Goal: Task Accomplishment & Management: Manage account settings

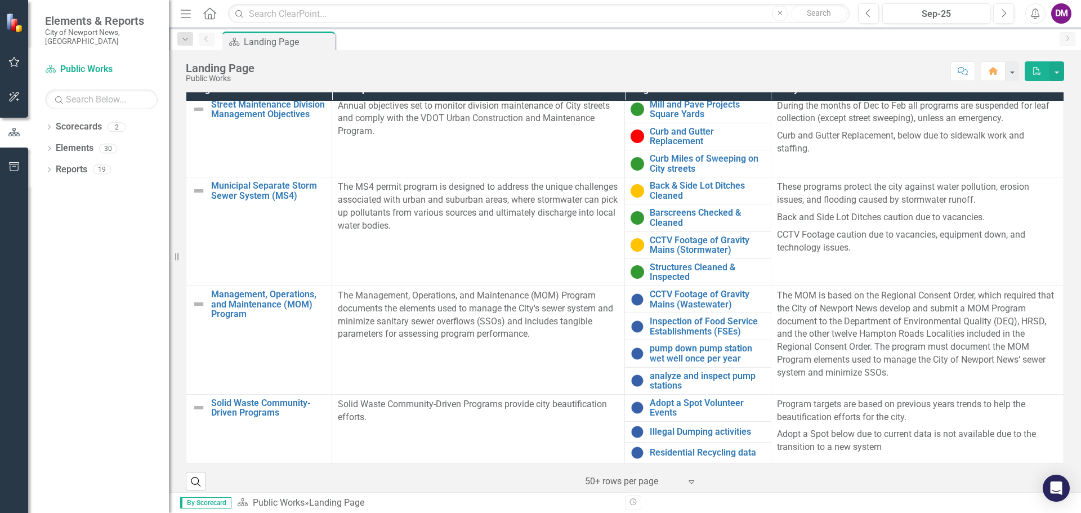
scroll to position [370, 0]
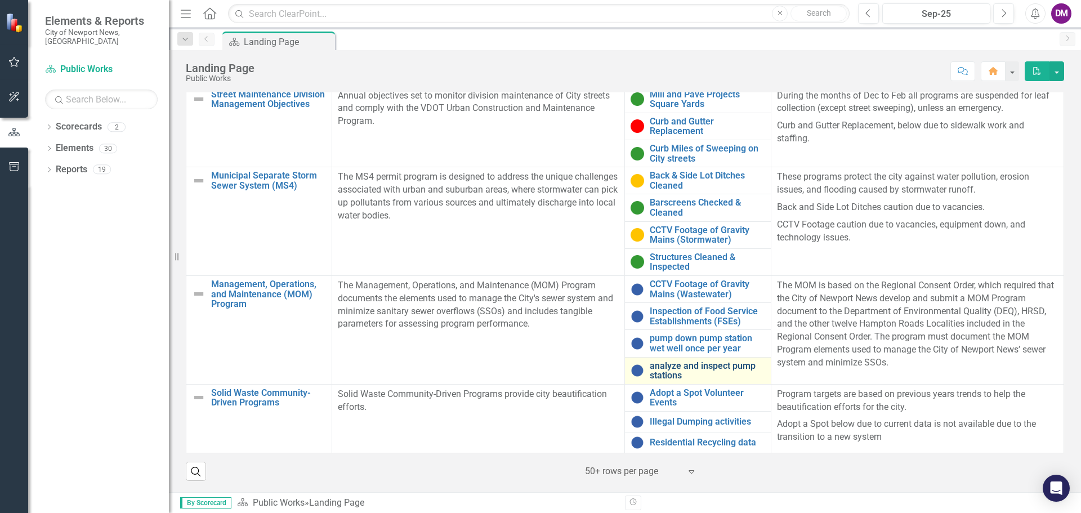
click at [684, 369] on link "analyze and inspect pump stations" at bounding box center [706, 371] width 115 height 20
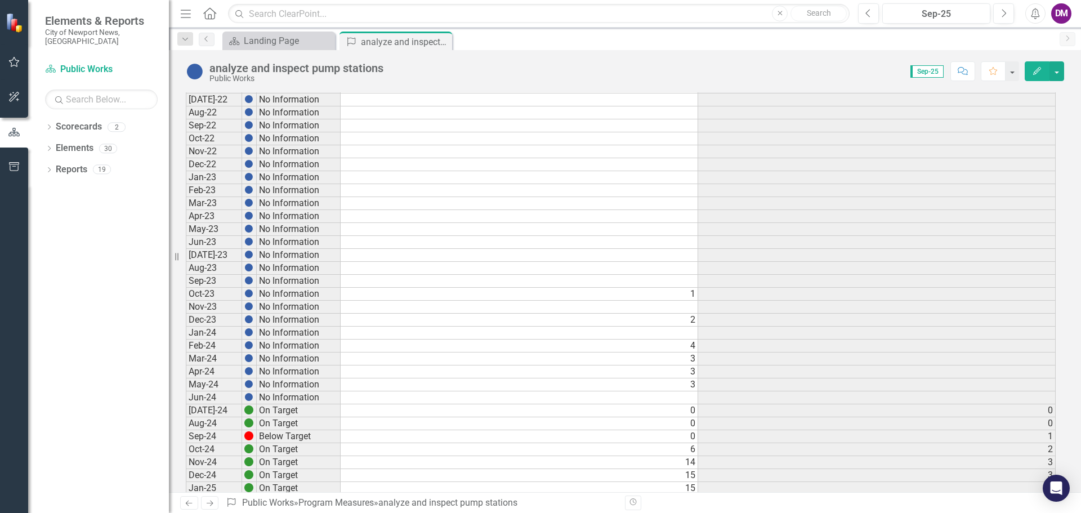
scroll to position [506, 0]
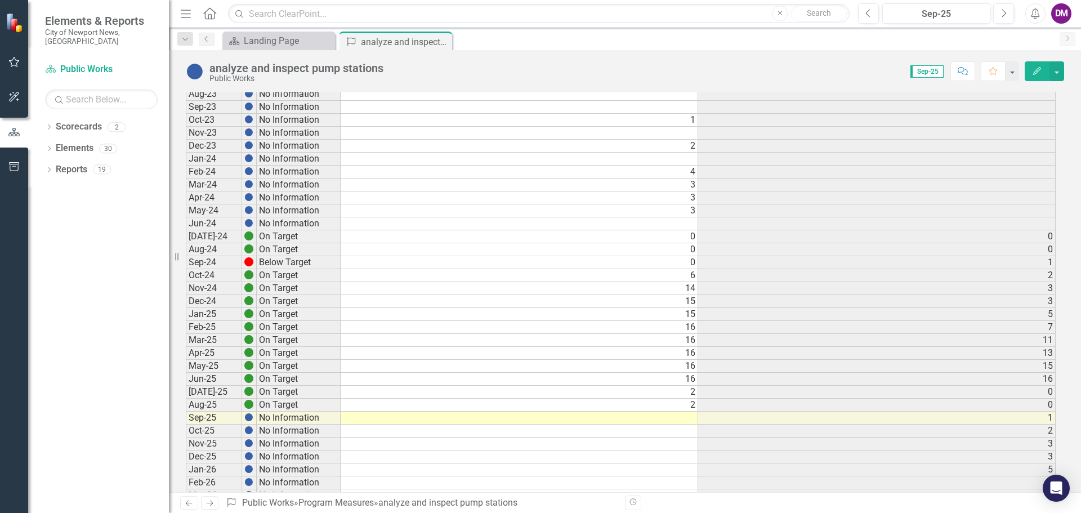
click at [669, 419] on td at bounding box center [518, 417] width 357 height 13
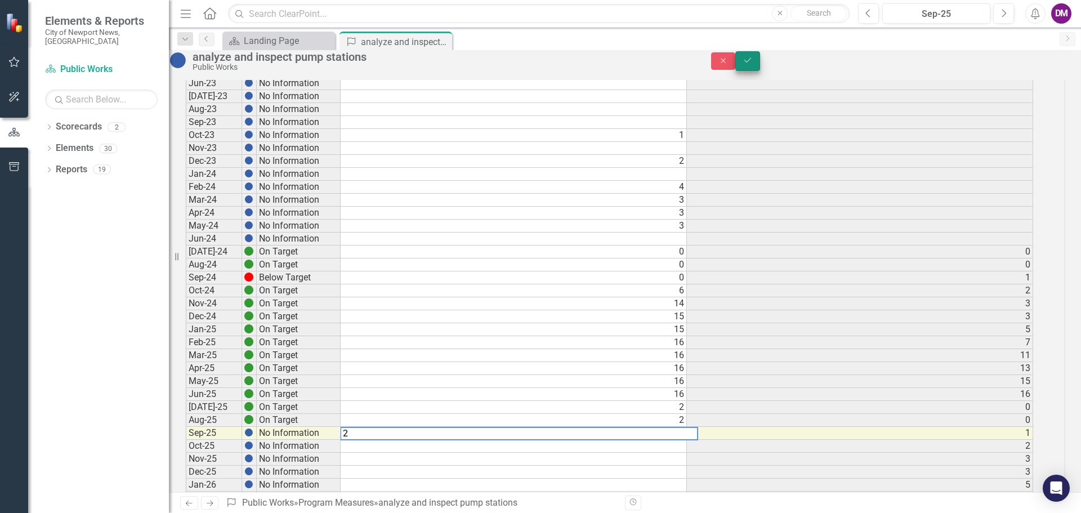
type textarea "2"
drag, startPoint x: 1054, startPoint y: 69, endPoint x: 1033, endPoint y: 122, distance: 56.3
click at [752, 64] on icon "Save" at bounding box center [747, 60] width 10 height 8
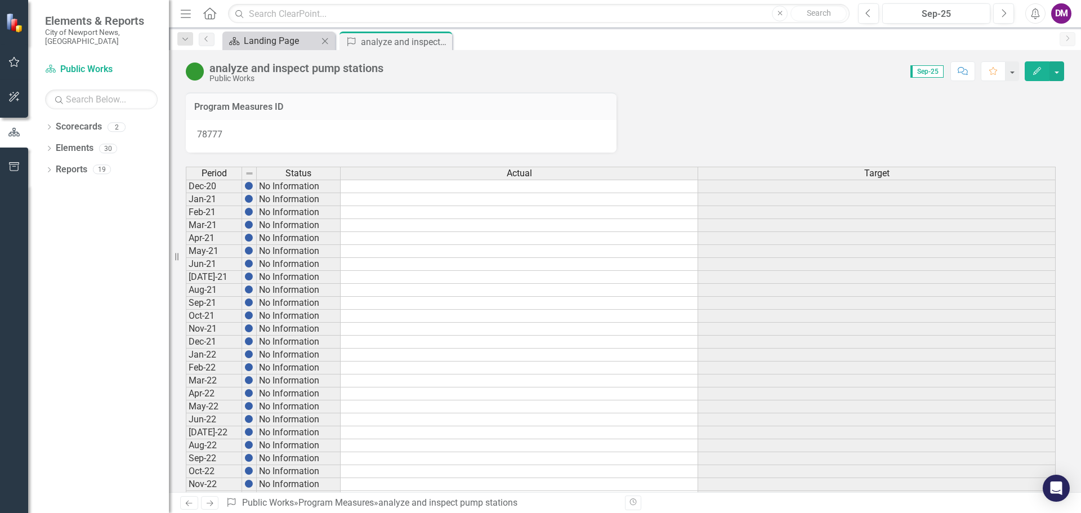
click at [248, 42] on div "Landing Page" at bounding box center [281, 41] width 74 height 14
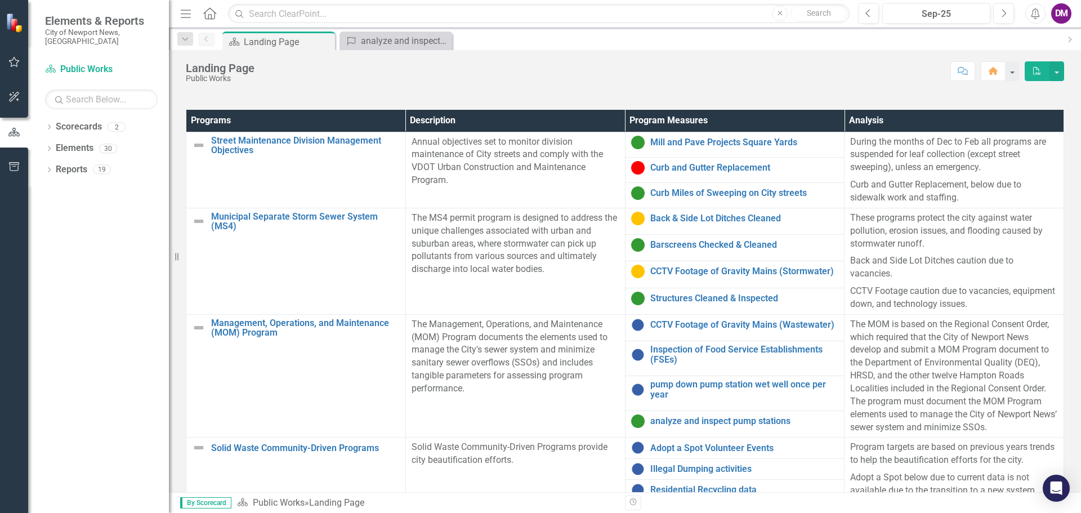
scroll to position [338, 0]
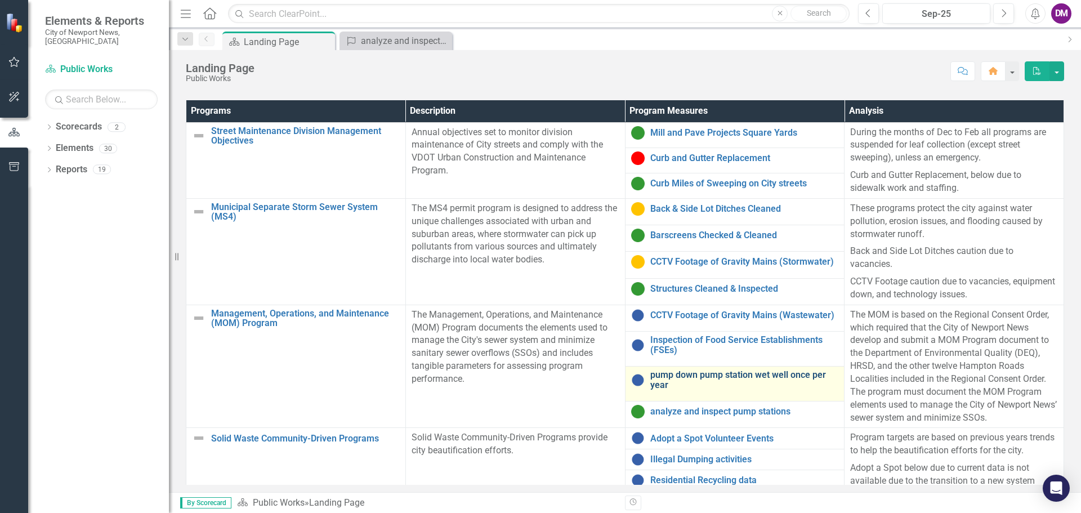
click at [689, 382] on link "pump down pump station wet well once per year" at bounding box center [744, 380] width 189 height 20
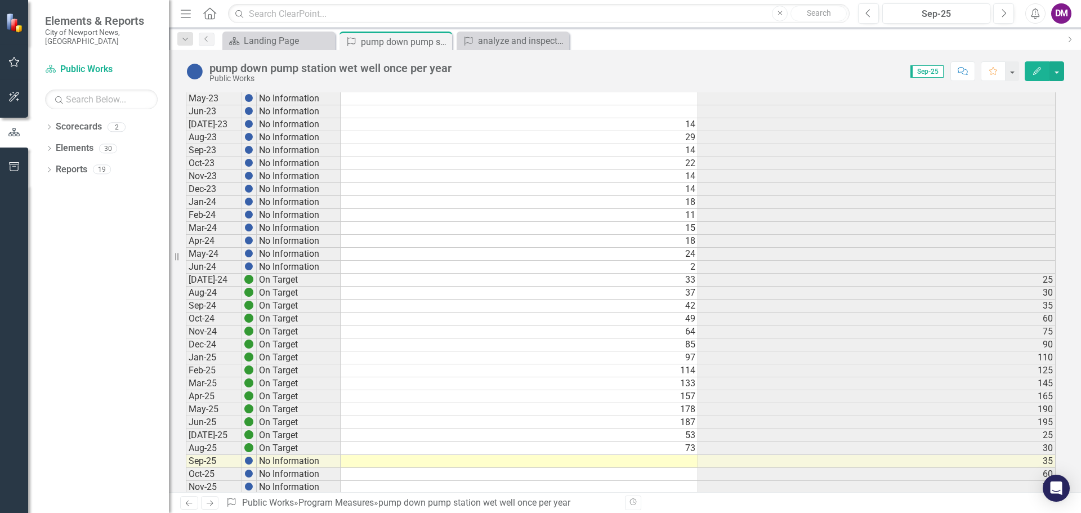
scroll to position [506, 0]
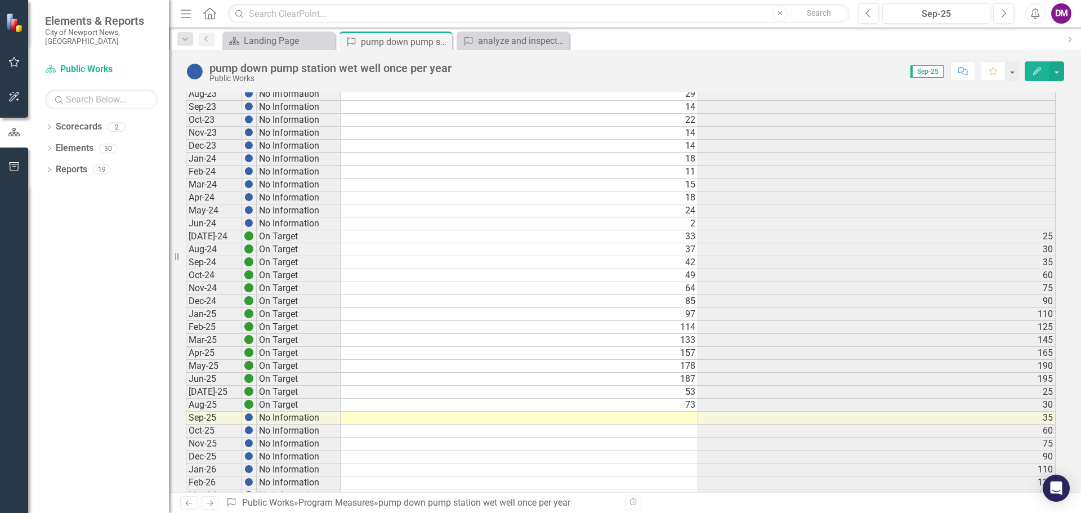
click at [636, 416] on td at bounding box center [518, 417] width 357 height 13
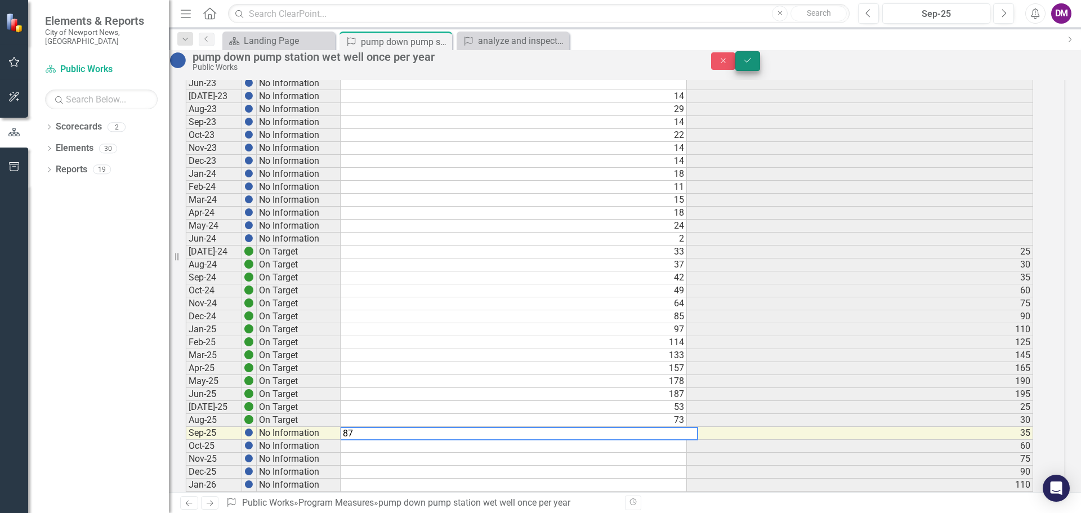
type textarea "87"
drag, startPoint x: 1051, startPoint y: 68, endPoint x: 169, endPoint y: 282, distance: 907.0
click at [751, 62] on icon "submit" at bounding box center [747, 60] width 7 height 5
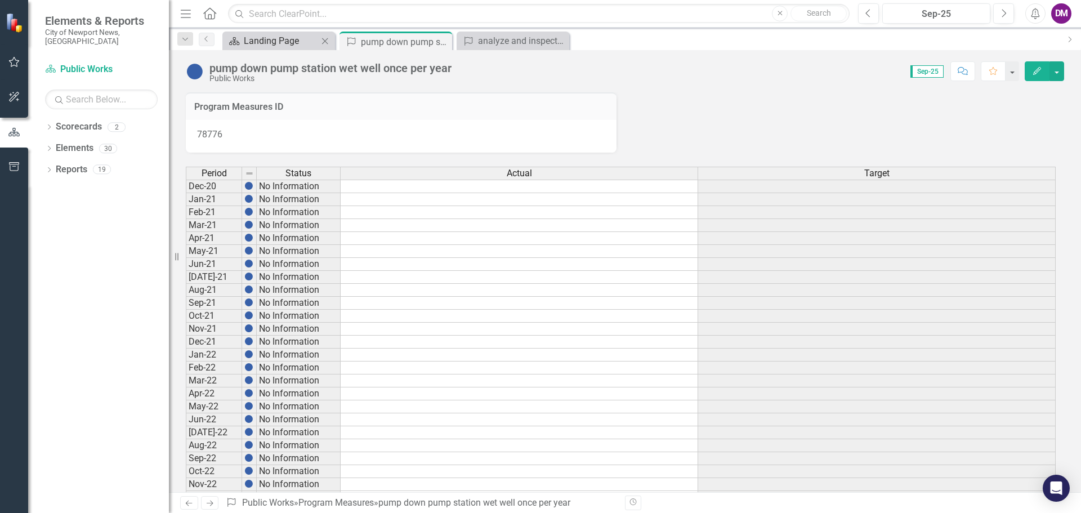
click at [258, 39] on div "Landing Page" at bounding box center [281, 41] width 74 height 14
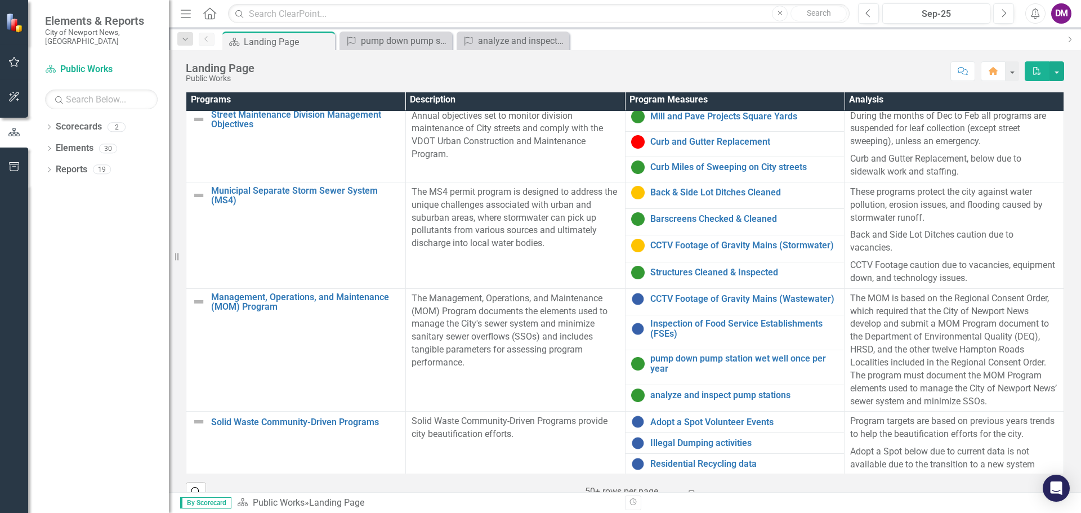
scroll to position [370, 0]
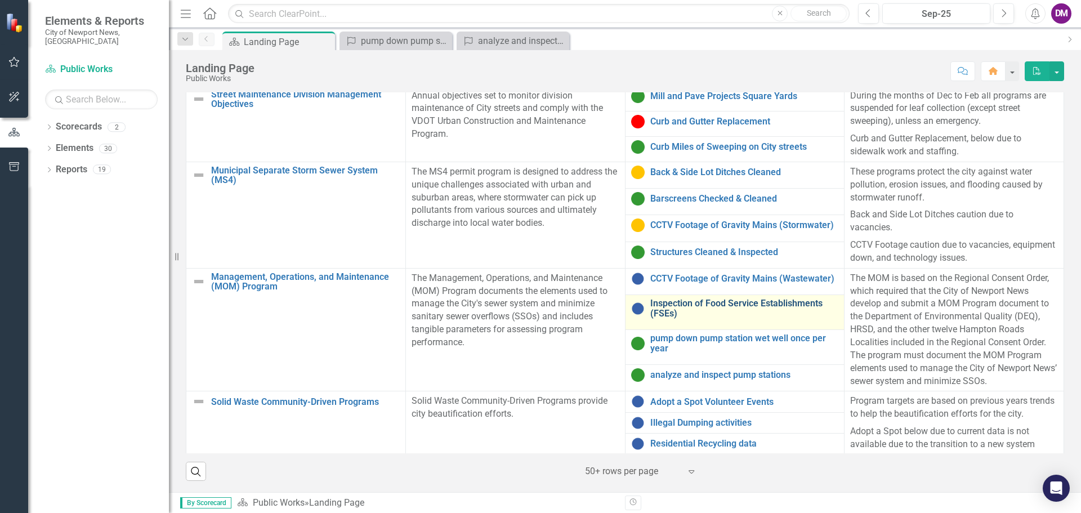
click at [652, 311] on link "Inspection of Food Service Establishments (FSEs)" at bounding box center [744, 308] width 189 height 20
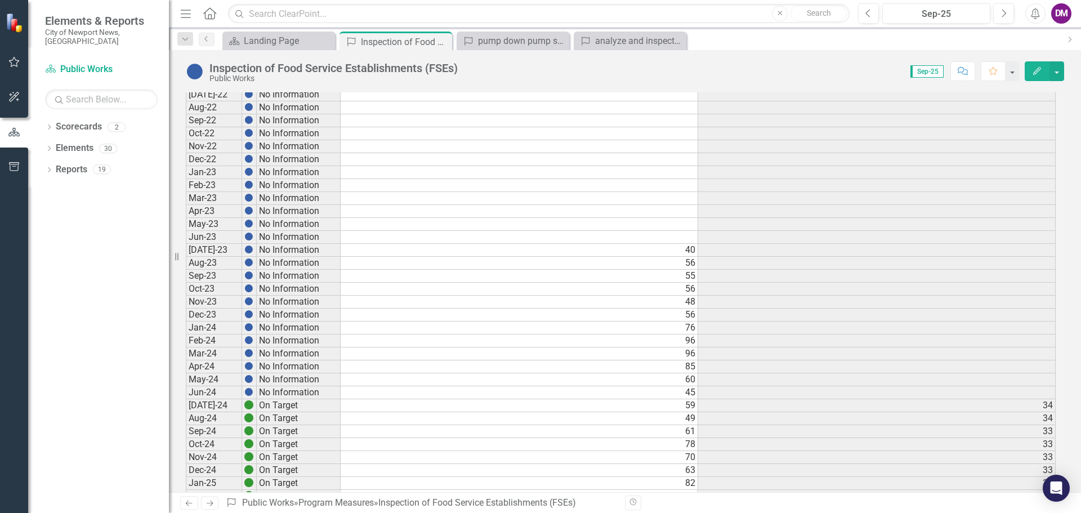
scroll to position [572, 0]
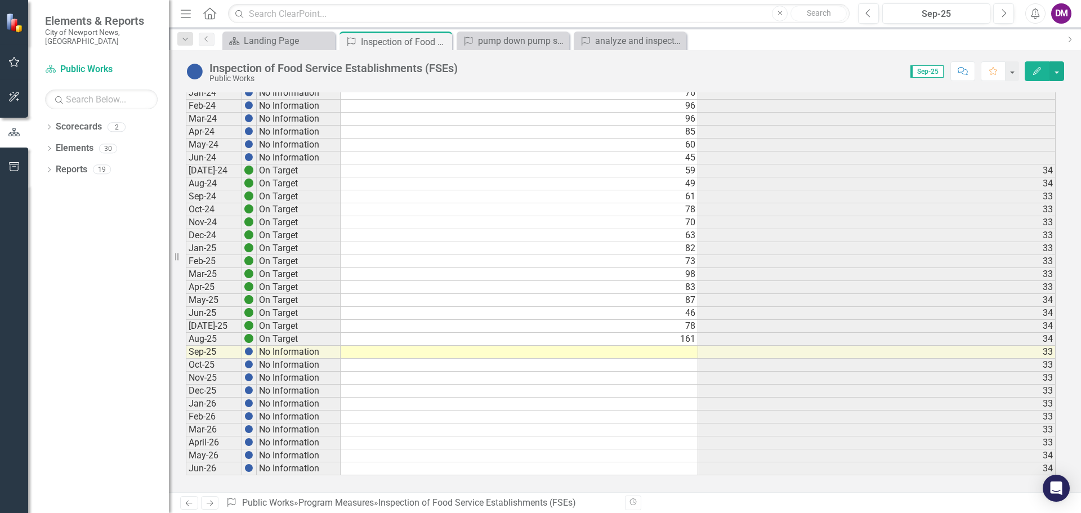
click at [658, 353] on td at bounding box center [518, 352] width 357 height 13
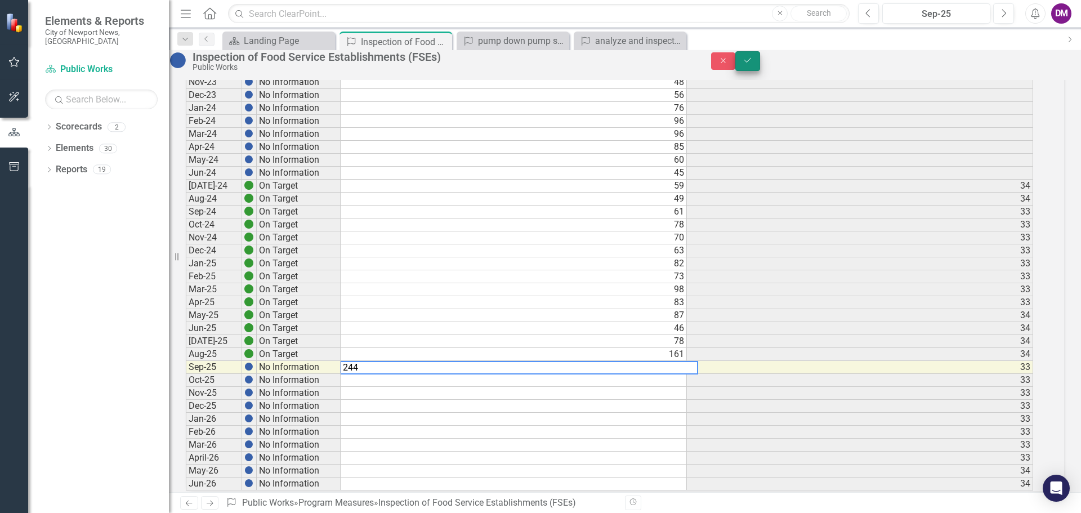
type textarea "244"
click at [752, 62] on icon "Save" at bounding box center [747, 60] width 10 height 8
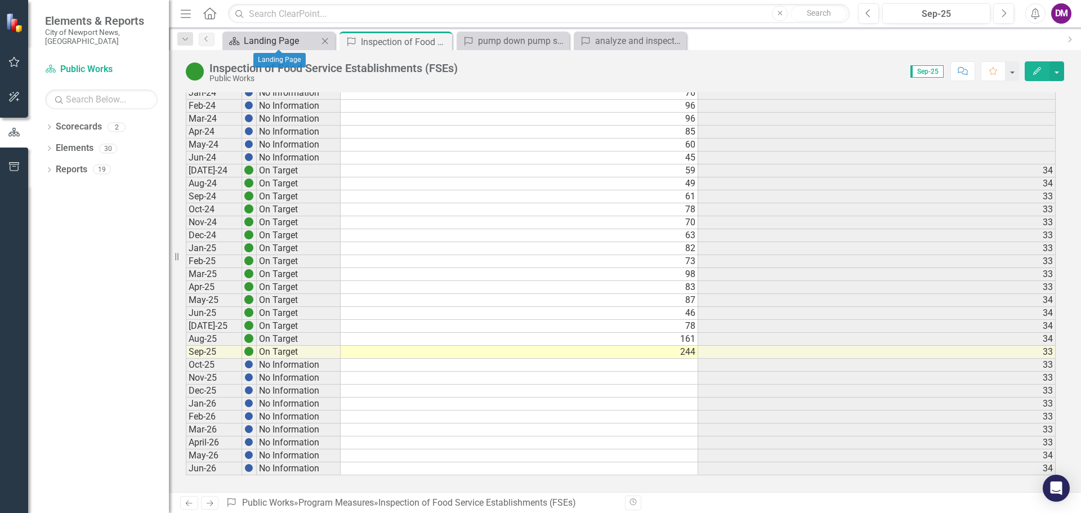
click at [267, 43] on div "Landing Page" at bounding box center [281, 41] width 74 height 14
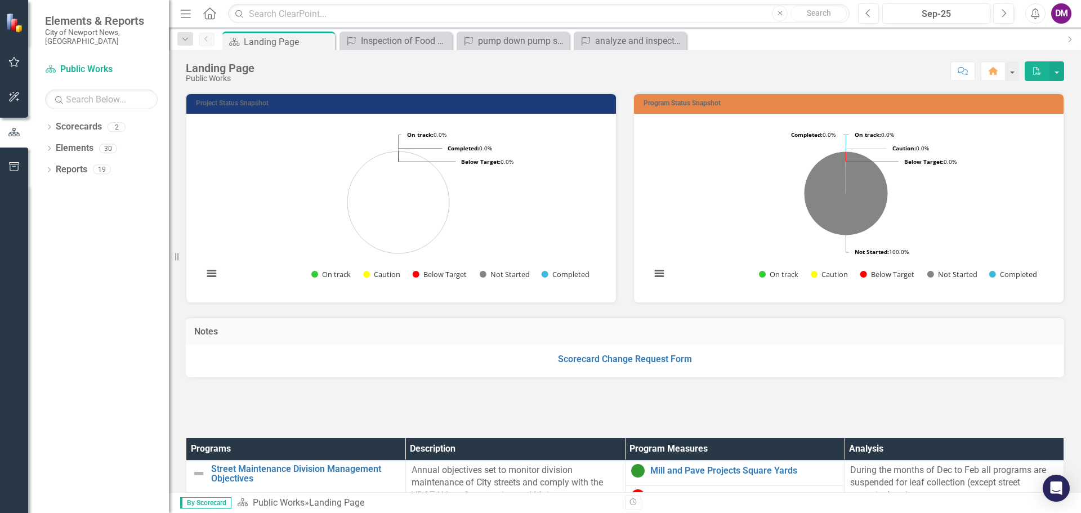
scroll to position [338, 0]
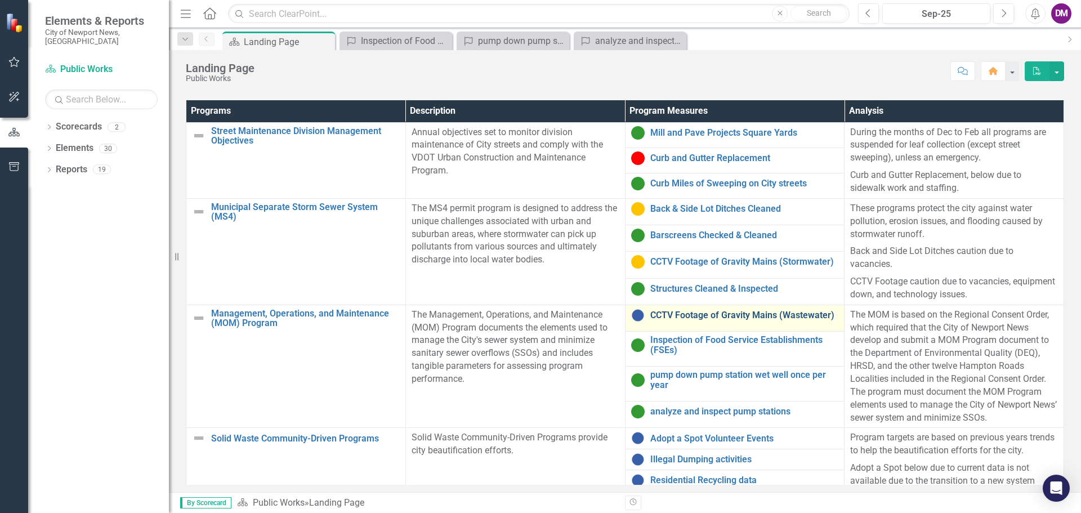
click at [689, 320] on link "CCTV Footage of Gravity Mains (Wastewater)" at bounding box center [744, 315] width 189 height 10
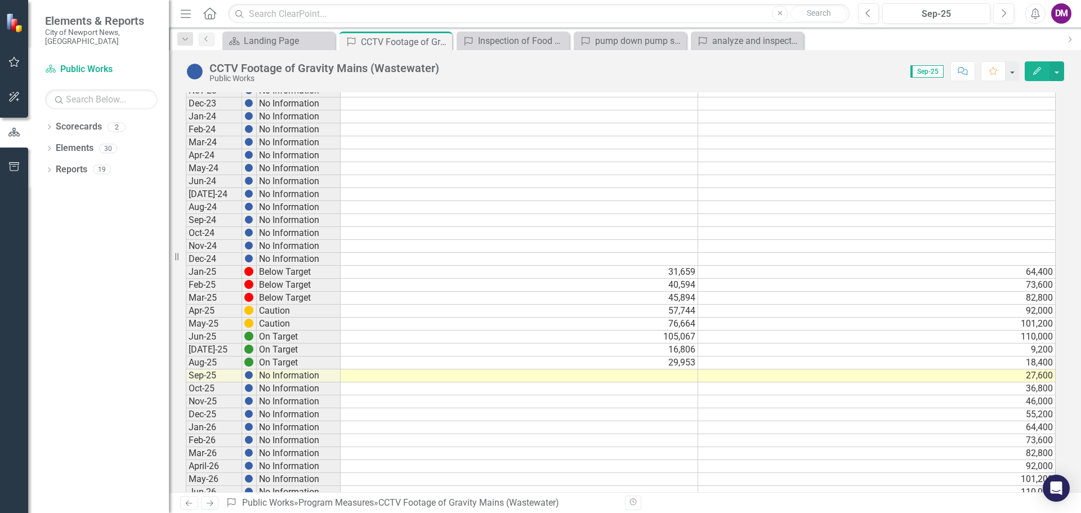
scroll to position [404, 0]
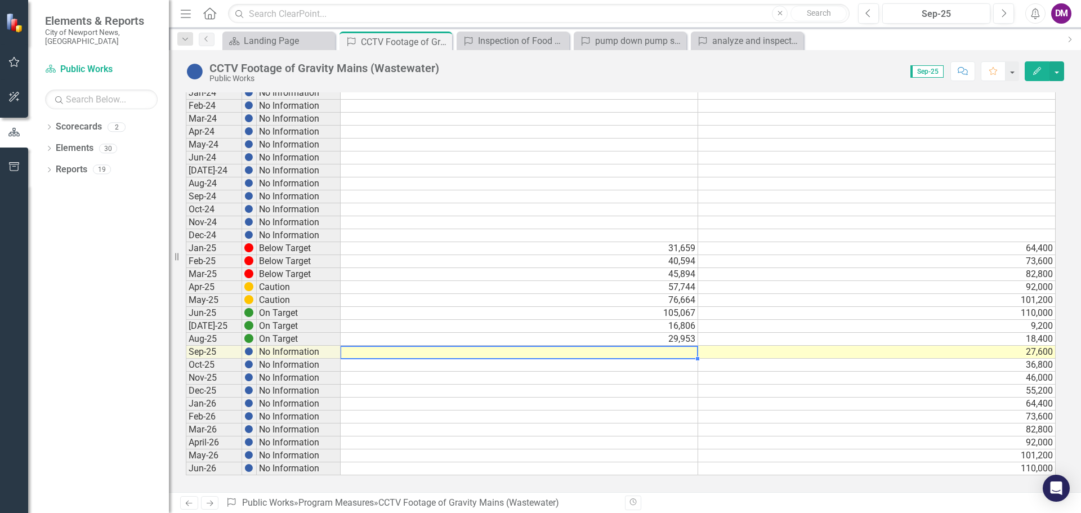
click at [649, 351] on td at bounding box center [518, 352] width 357 height 13
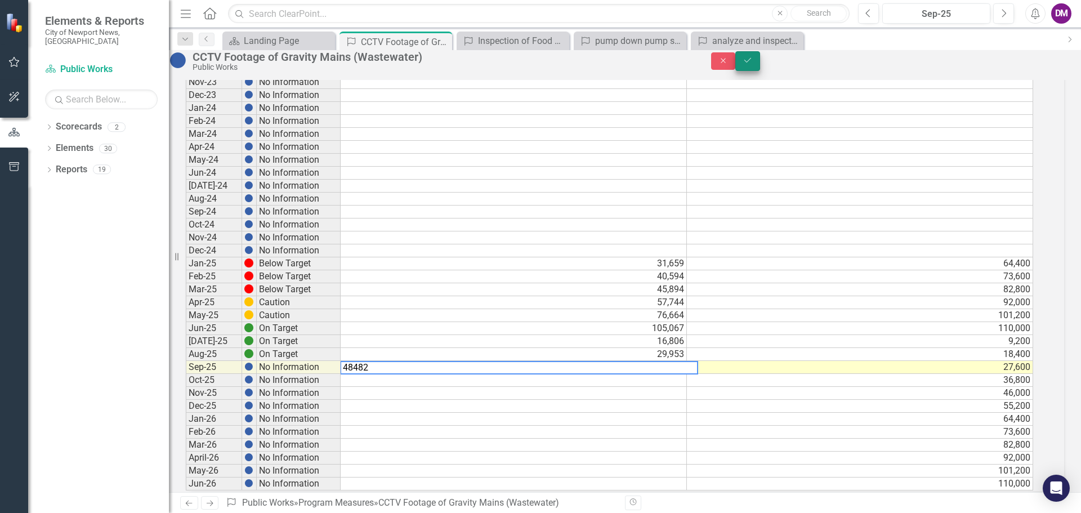
type textarea "48482"
drag, startPoint x: 1049, startPoint y: 66, endPoint x: 1064, endPoint y: 77, distance: 18.9
click at [752, 64] on icon "Save" at bounding box center [747, 60] width 10 height 8
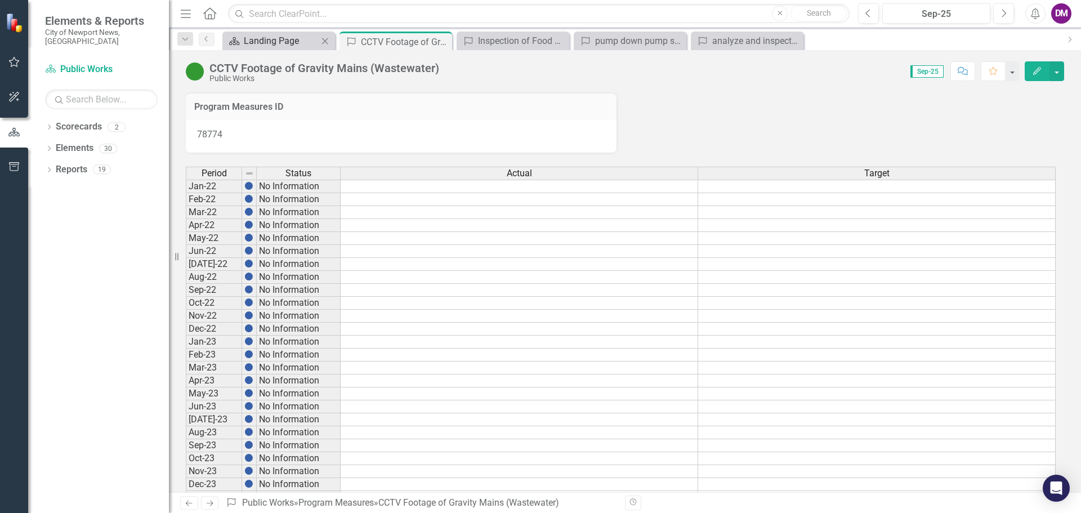
click at [247, 34] on div "Landing Page" at bounding box center [281, 41] width 74 height 14
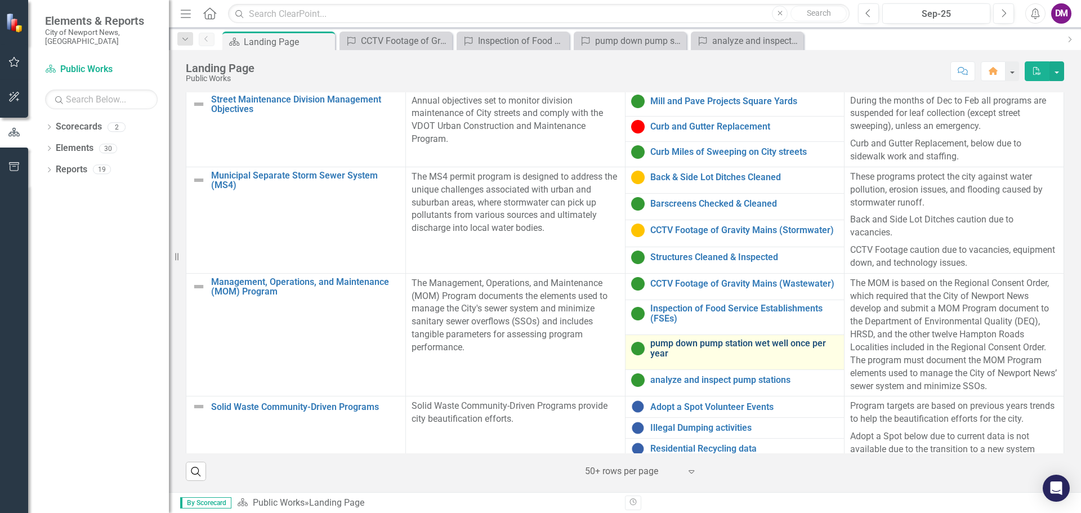
click at [714, 349] on link "pump down pump station wet well once per year" at bounding box center [744, 348] width 189 height 20
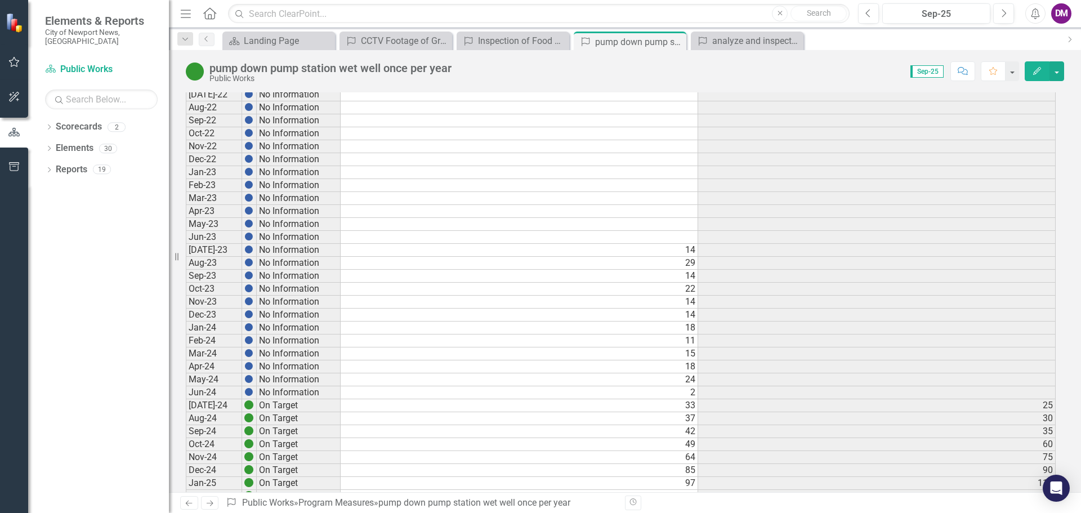
scroll to position [572, 0]
